Goal: Task Accomplishment & Management: Use online tool/utility

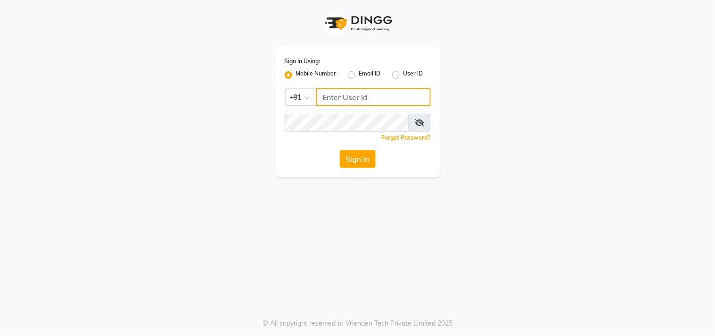
type input "9266285232"
click at [362, 164] on button "Sign In" at bounding box center [358, 159] width 36 height 18
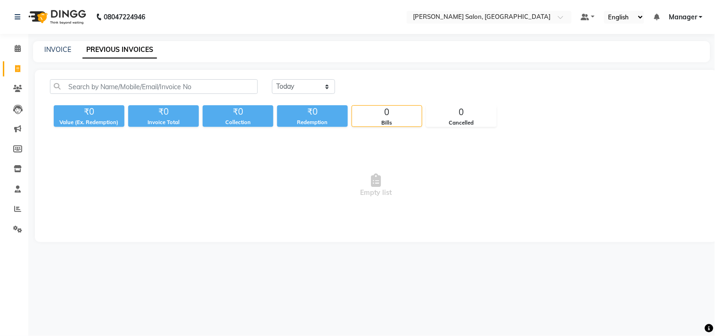
click at [17, 68] on icon at bounding box center [17, 68] width 5 height 7
select select "service"
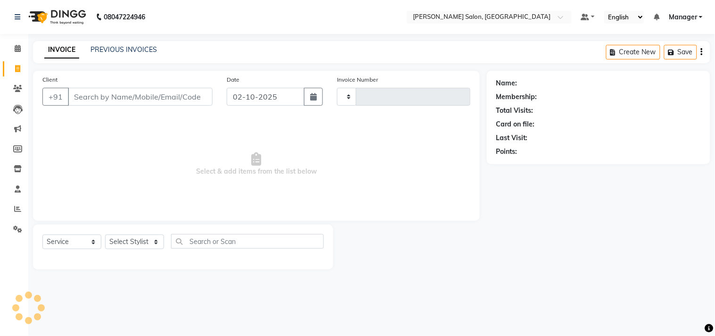
type input "4290"
select select "7229"
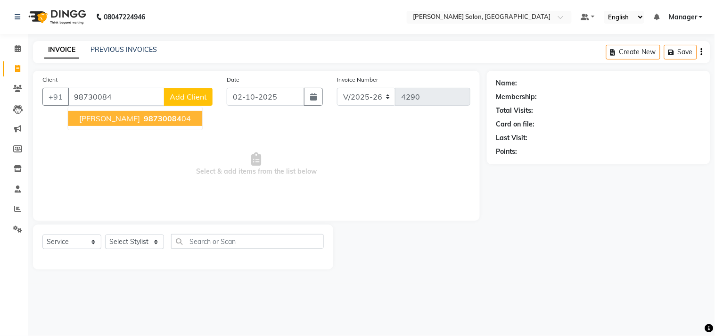
click at [153, 115] on span "98730084" at bounding box center [163, 118] width 38 height 9
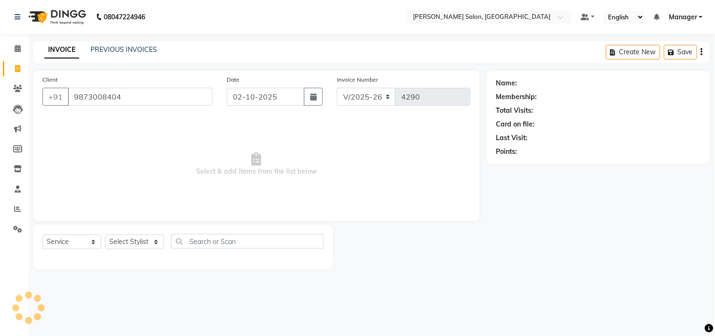
type input "9873008404"
select select "1: Object"
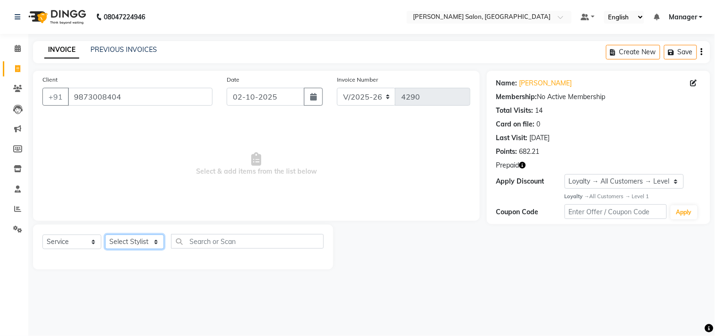
click at [151, 247] on select "Select Stylist BHOLU Geeta [PERSON_NAME] [PERSON_NAME] [PERSON_NAME] PEDI Manag…" at bounding box center [134, 241] width 59 height 15
select select "61963"
click at [105, 235] on select "Select Stylist BHOLU Geeta [PERSON_NAME] [PERSON_NAME] [PERSON_NAME] PEDI Manag…" at bounding box center [134, 241] width 59 height 15
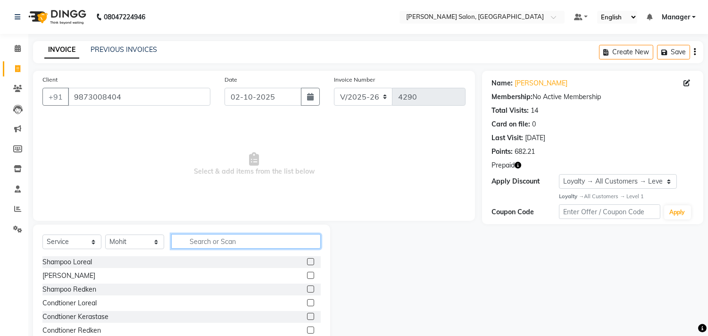
click at [224, 243] on input "text" at bounding box center [246, 241] width 150 height 15
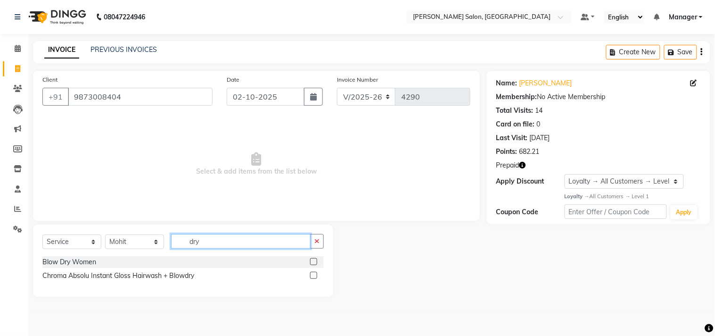
type input "dry"
click at [316, 260] on label at bounding box center [313, 261] width 7 height 7
click at [316, 260] on input "checkbox" at bounding box center [313, 262] width 6 height 6
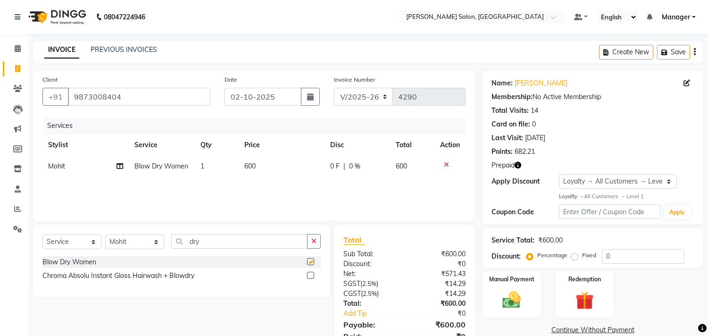
checkbox input "false"
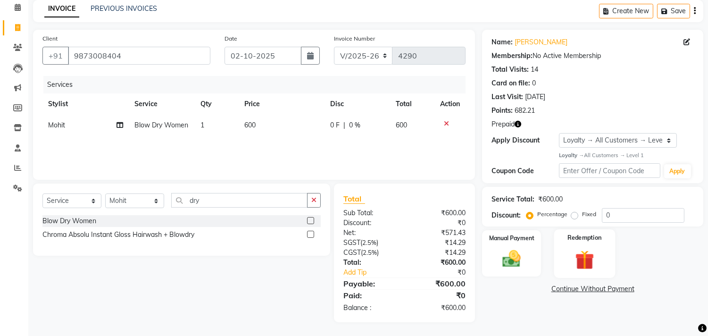
click at [581, 249] on img at bounding box center [584, 260] width 31 height 24
click at [592, 292] on span "Prepaid 1" at bounding box center [591, 290] width 31 height 11
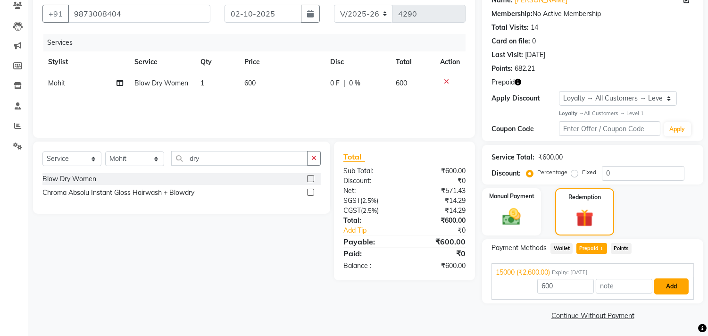
click at [676, 288] on button "Add" at bounding box center [671, 286] width 34 height 16
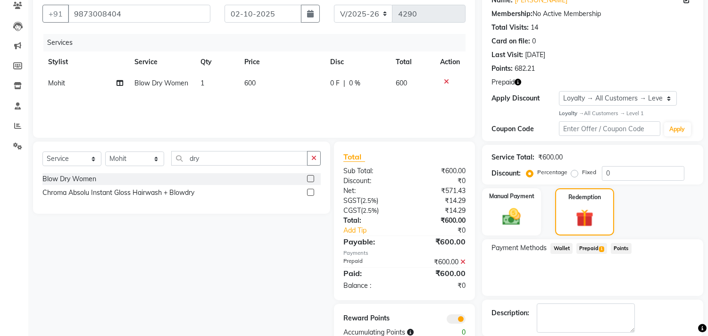
scroll to position [129, 0]
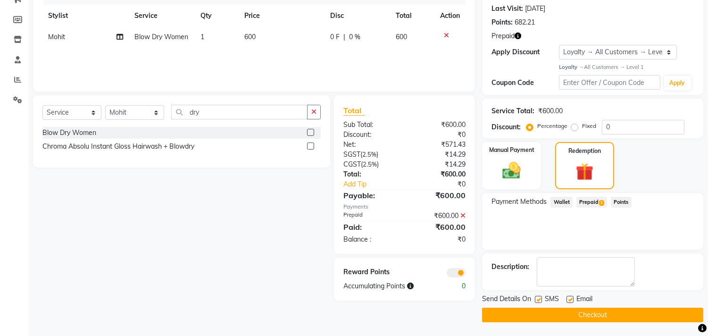
click at [640, 317] on button "Checkout" at bounding box center [592, 315] width 221 height 15
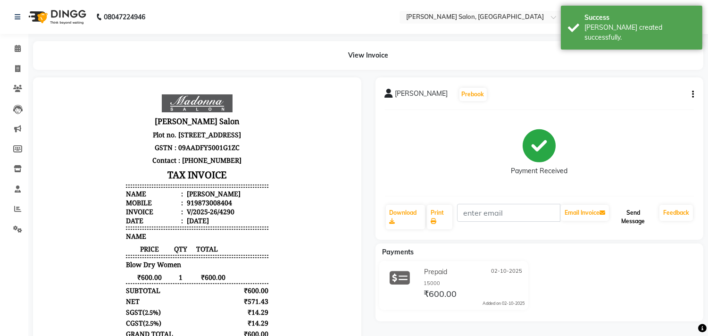
click at [630, 217] on button "Send Message" at bounding box center [633, 217] width 45 height 25
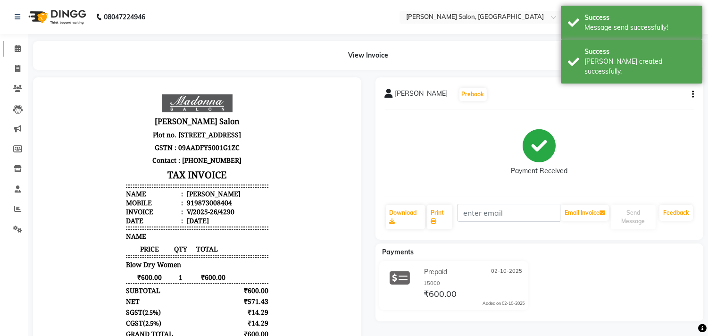
click at [17, 48] on icon at bounding box center [18, 48] width 6 height 7
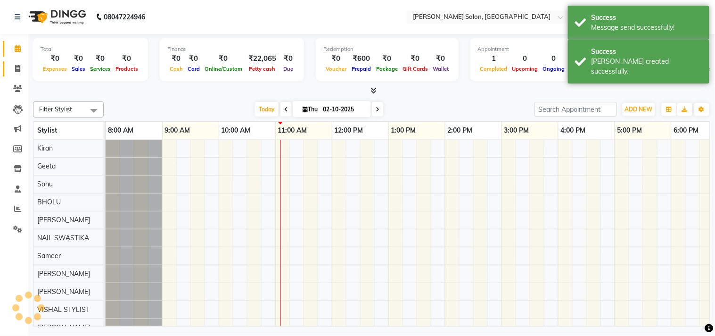
click at [16, 69] on icon at bounding box center [17, 68] width 5 height 7
select select "service"
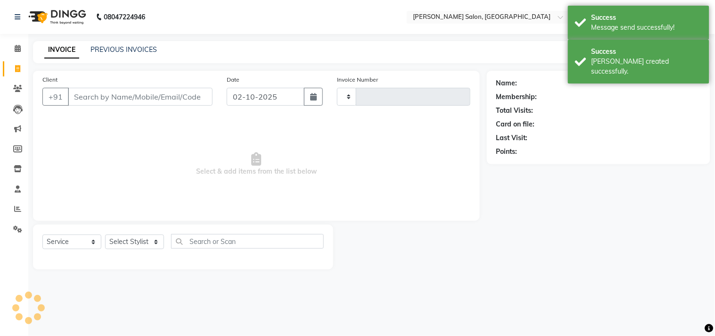
type input "4291"
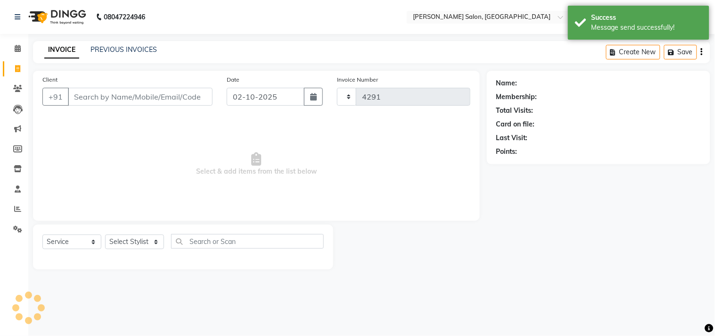
select select "7229"
click at [17, 48] on icon at bounding box center [18, 48] width 6 height 7
